Goal: Find specific page/section: Find specific page/section

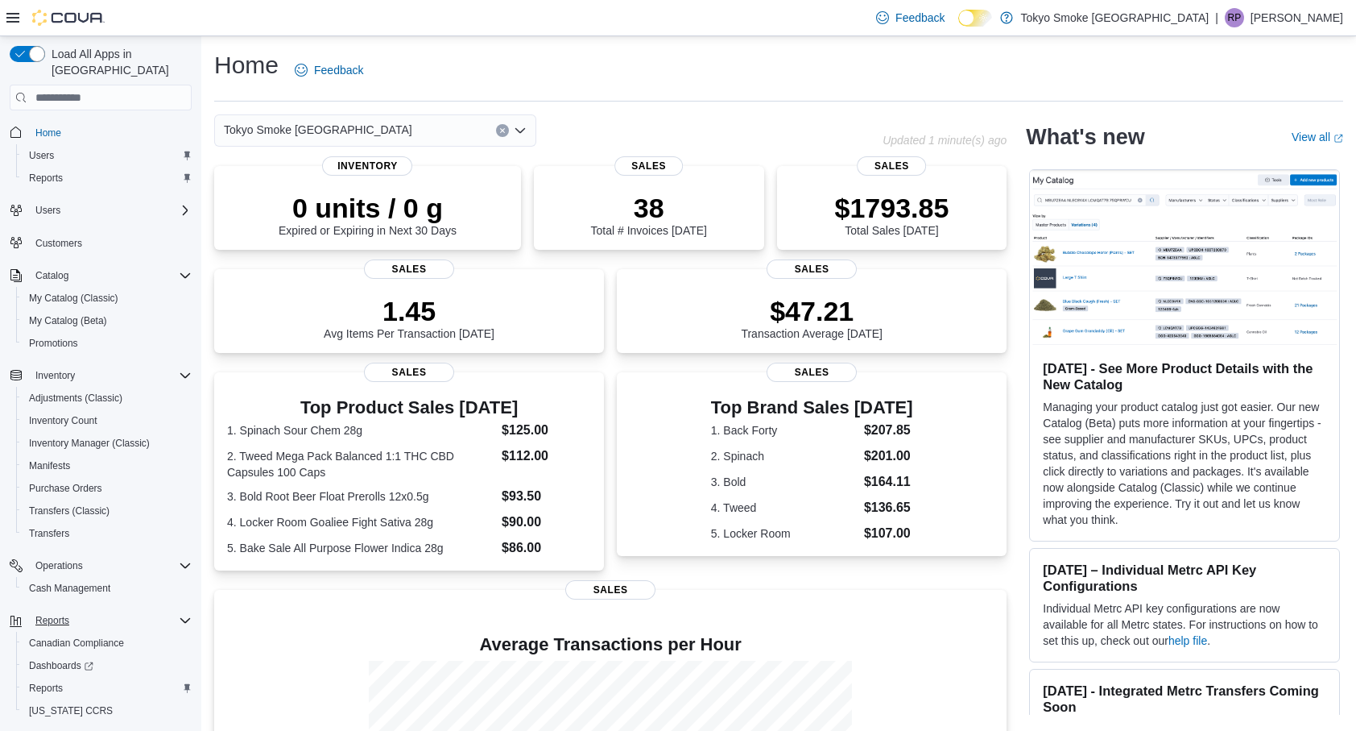
click at [118, 611] on div "Reports" at bounding box center [110, 620] width 163 height 19
